Goal: Task Accomplishment & Management: Use online tool/utility

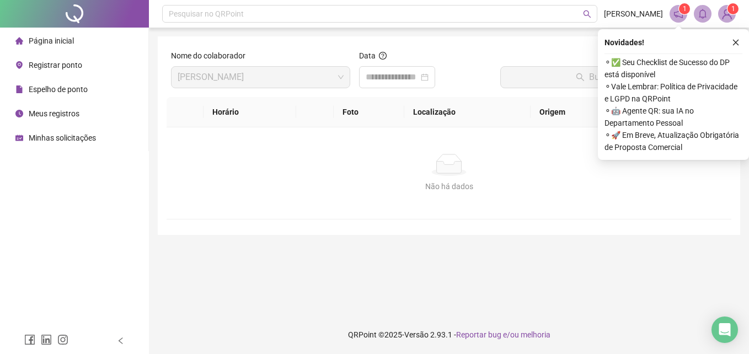
click at [66, 70] on div "Registrar ponto" at bounding box center [48, 65] width 67 height 22
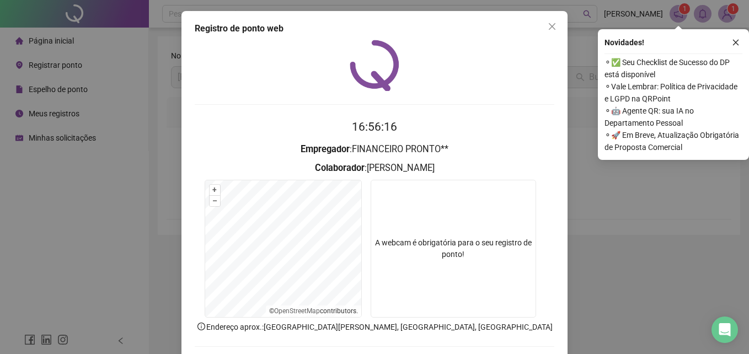
scroll to position [52, 0]
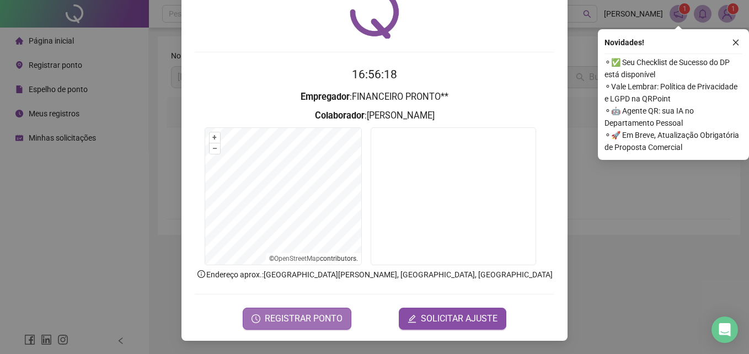
click at [306, 312] on span "REGISTRAR PONTO" at bounding box center [304, 318] width 78 height 13
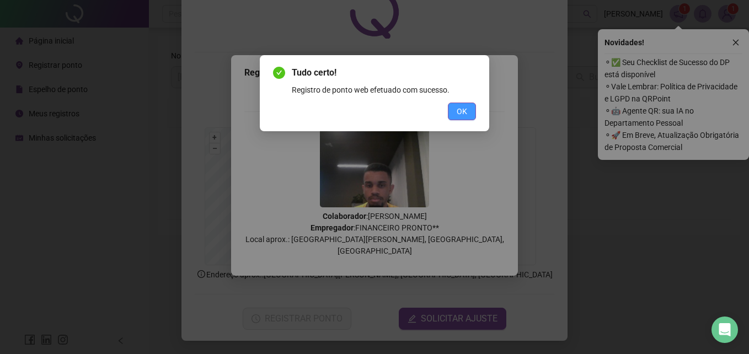
click at [475, 110] on button "OK" at bounding box center [462, 112] width 28 height 18
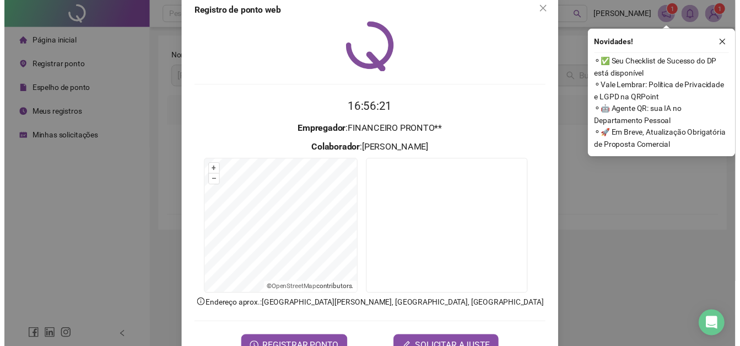
scroll to position [0, 0]
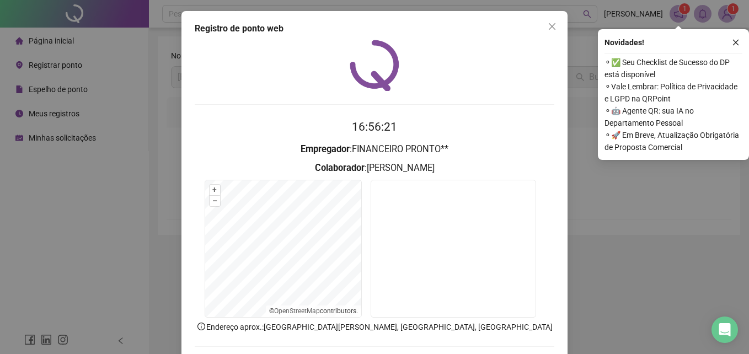
click at [549, 15] on div "Registro de ponto web 16:56:21 Empregador : FINANCEIRO PRONTO** Colaborador : […" at bounding box center [374, 202] width 386 height 382
click at [550, 26] on icon "close" at bounding box center [551, 26] width 9 height 9
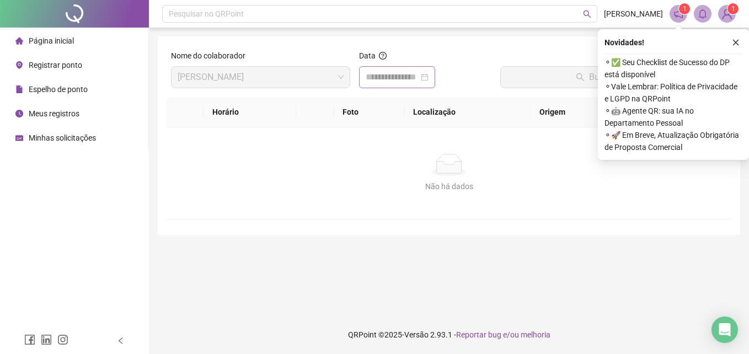
click at [428, 74] on div at bounding box center [397, 77] width 63 height 13
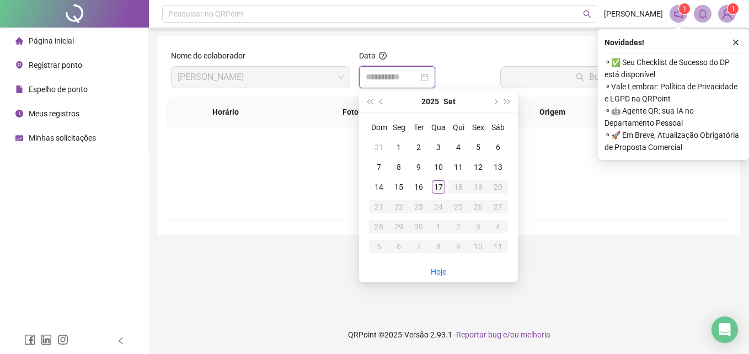
type input "**********"
click at [441, 182] on div "17" at bounding box center [438, 186] width 13 height 13
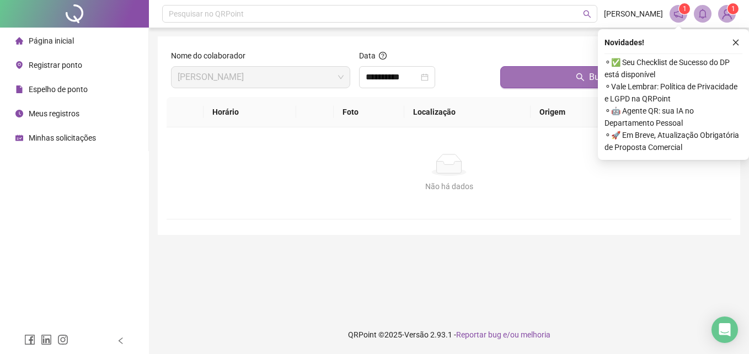
click at [549, 78] on button "Buscar registros" at bounding box center [613, 77] width 227 height 22
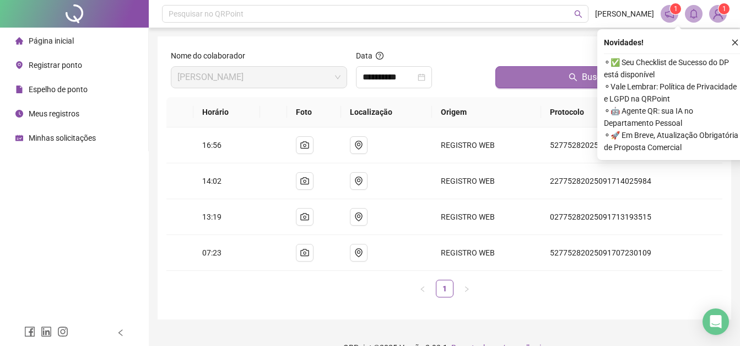
click at [549, 78] on button "Buscar registros" at bounding box center [607, 77] width 223 height 22
